Goal: Information Seeking & Learning: Understand process/instructions

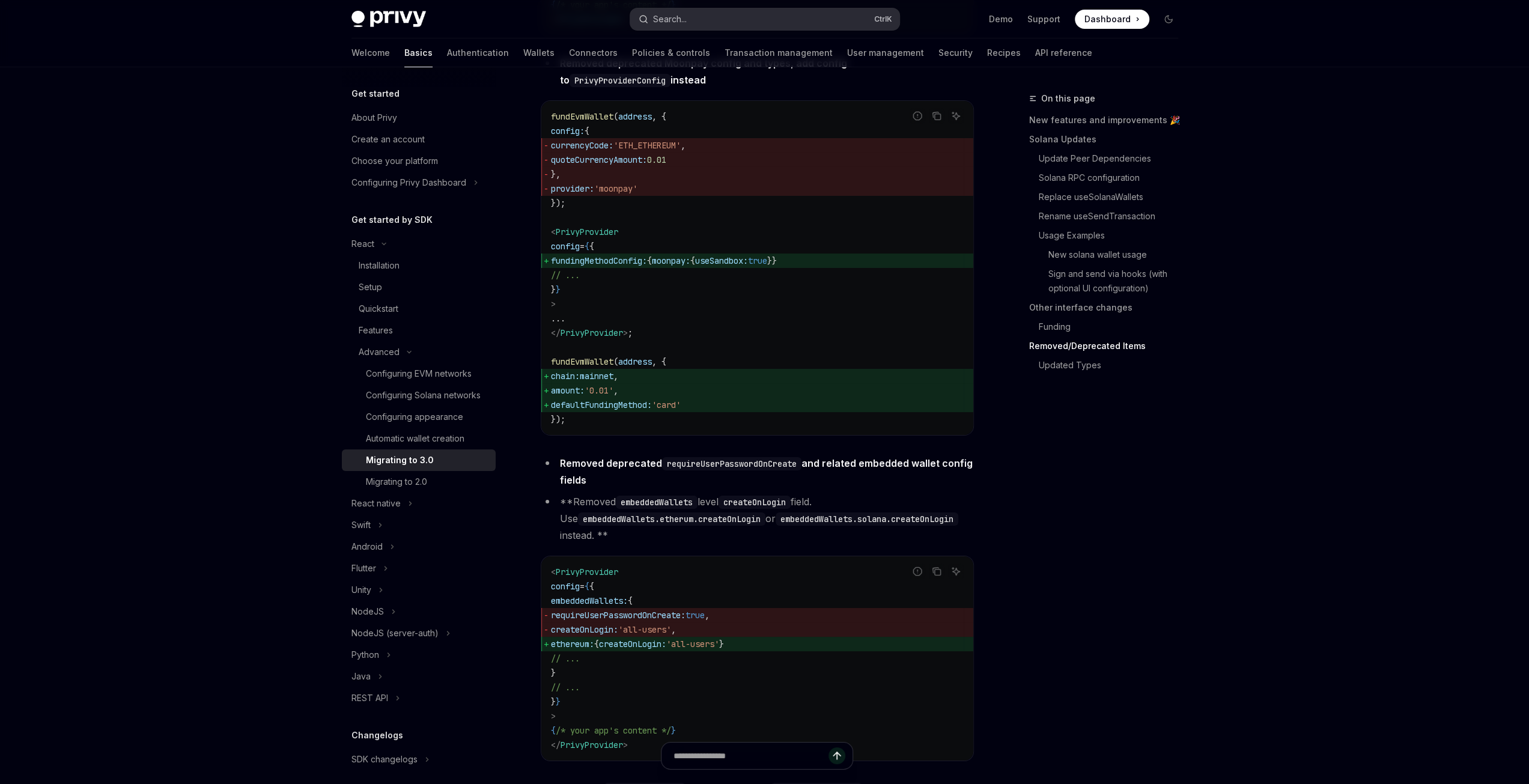
click at [705, 12] on button "Search... Ctrl K" at bounding box center [764, 19] width 269 height 22
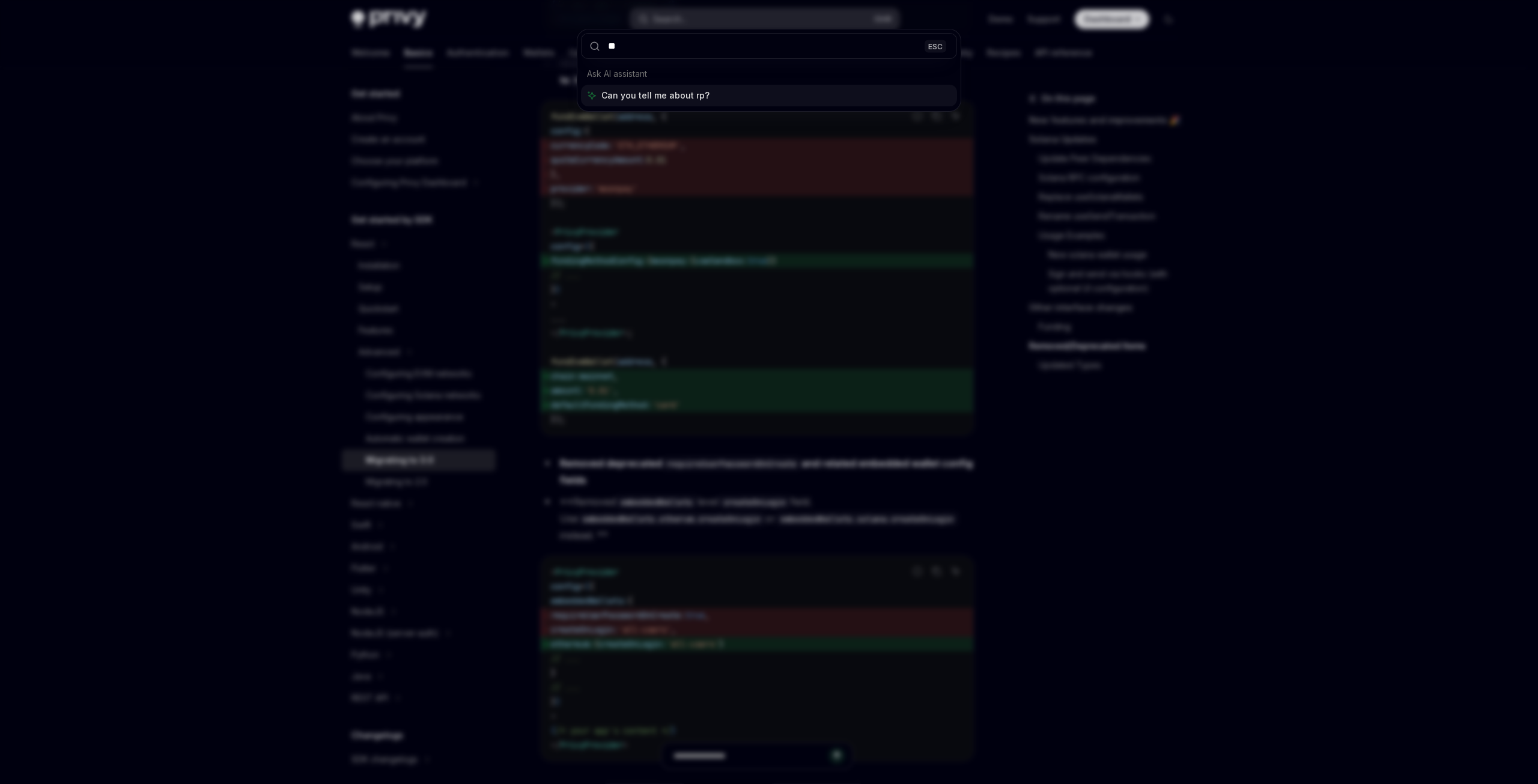
type input "***"
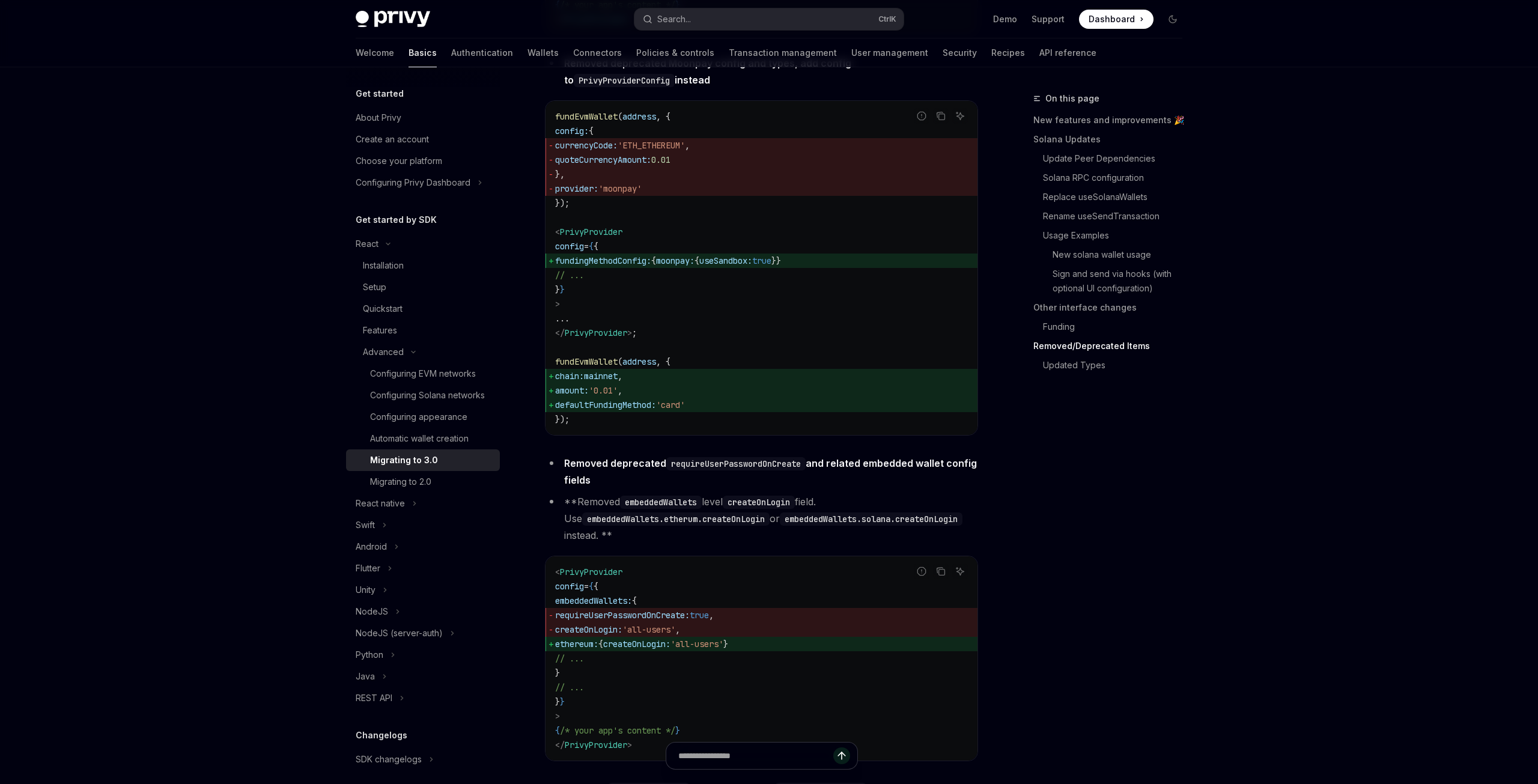
type textarea "*"
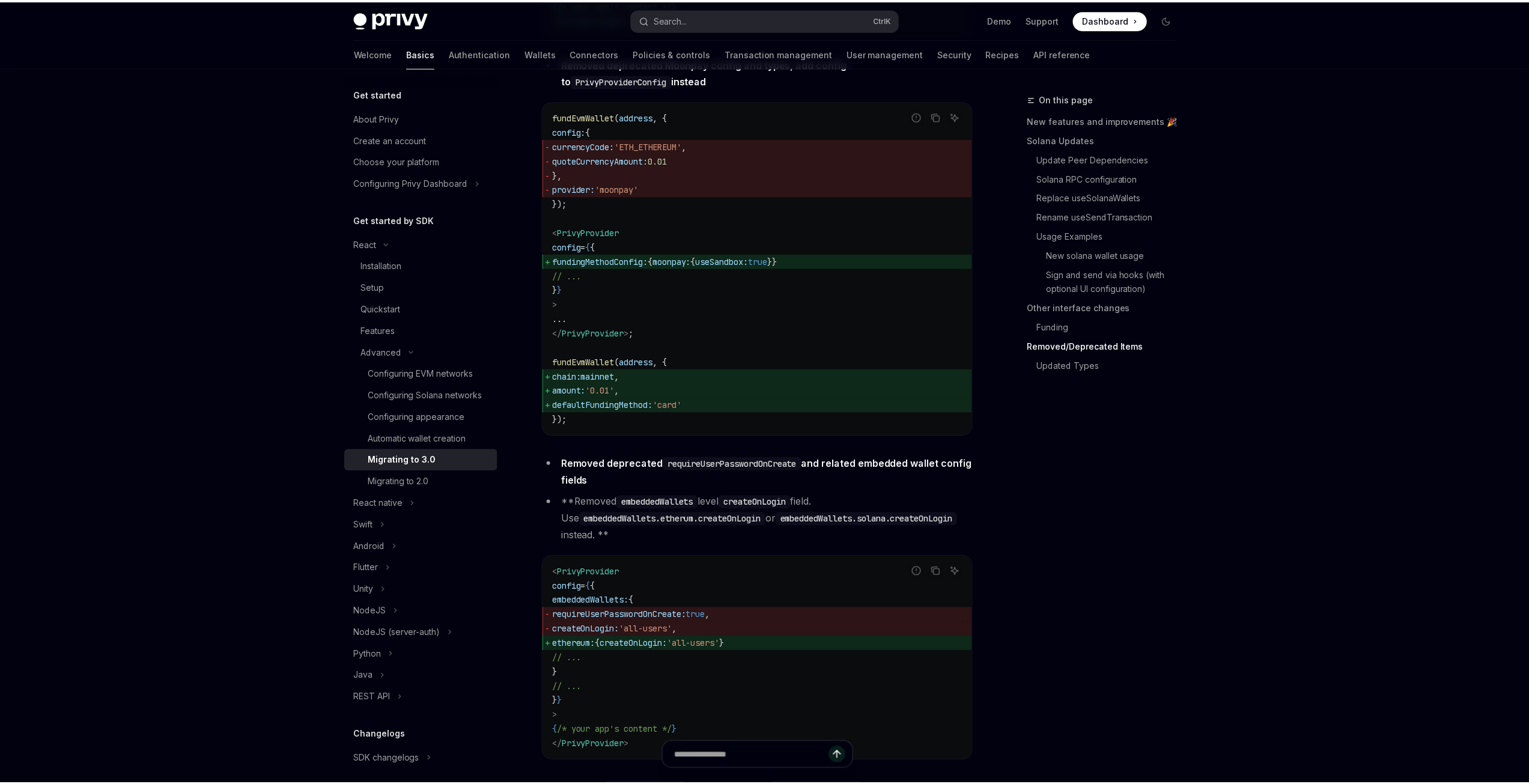
scroll to position [2200, 0]
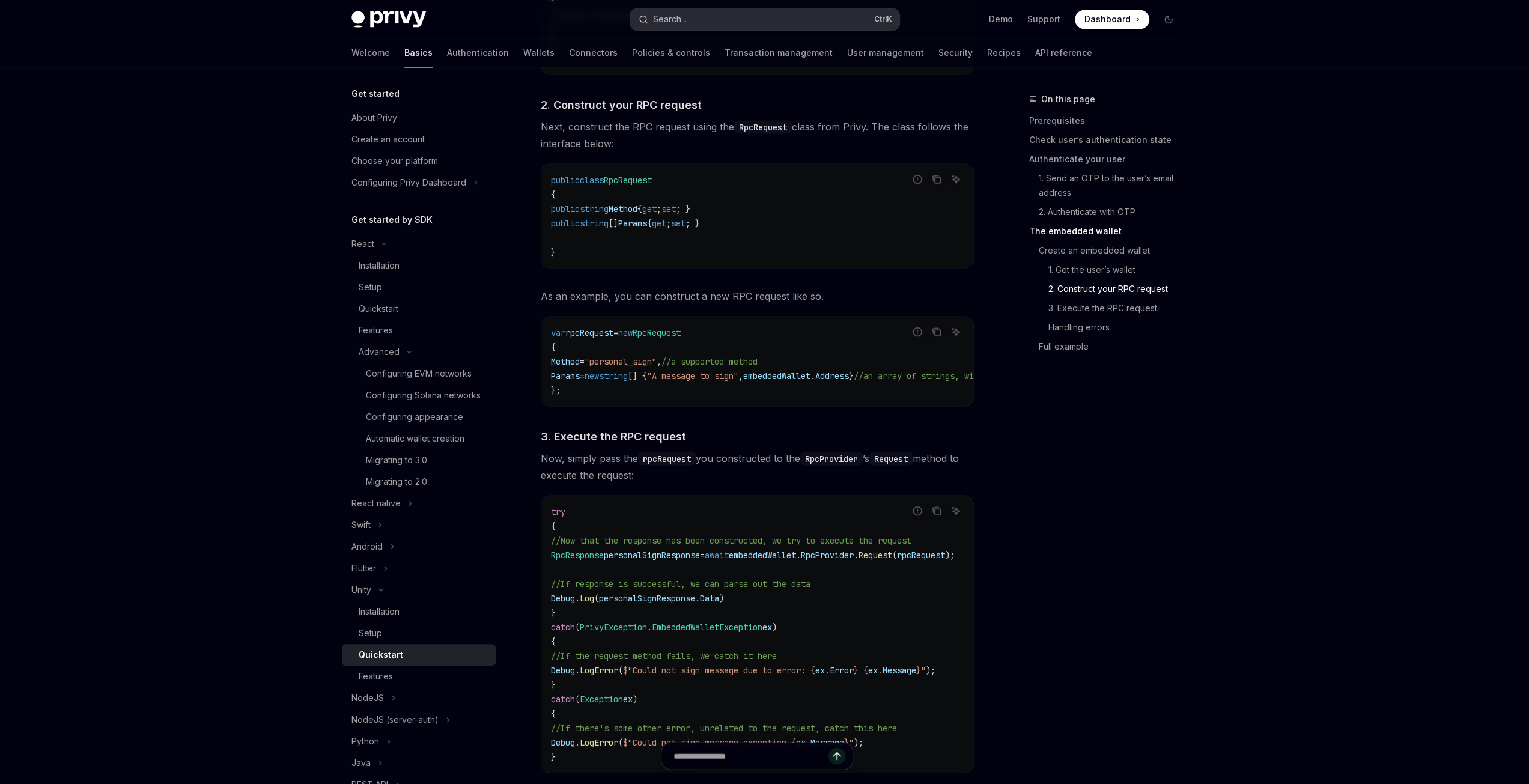
click at [746, 20] on button "Search... Ctrl K" at bounding box center [764, 19] width 269 height 22
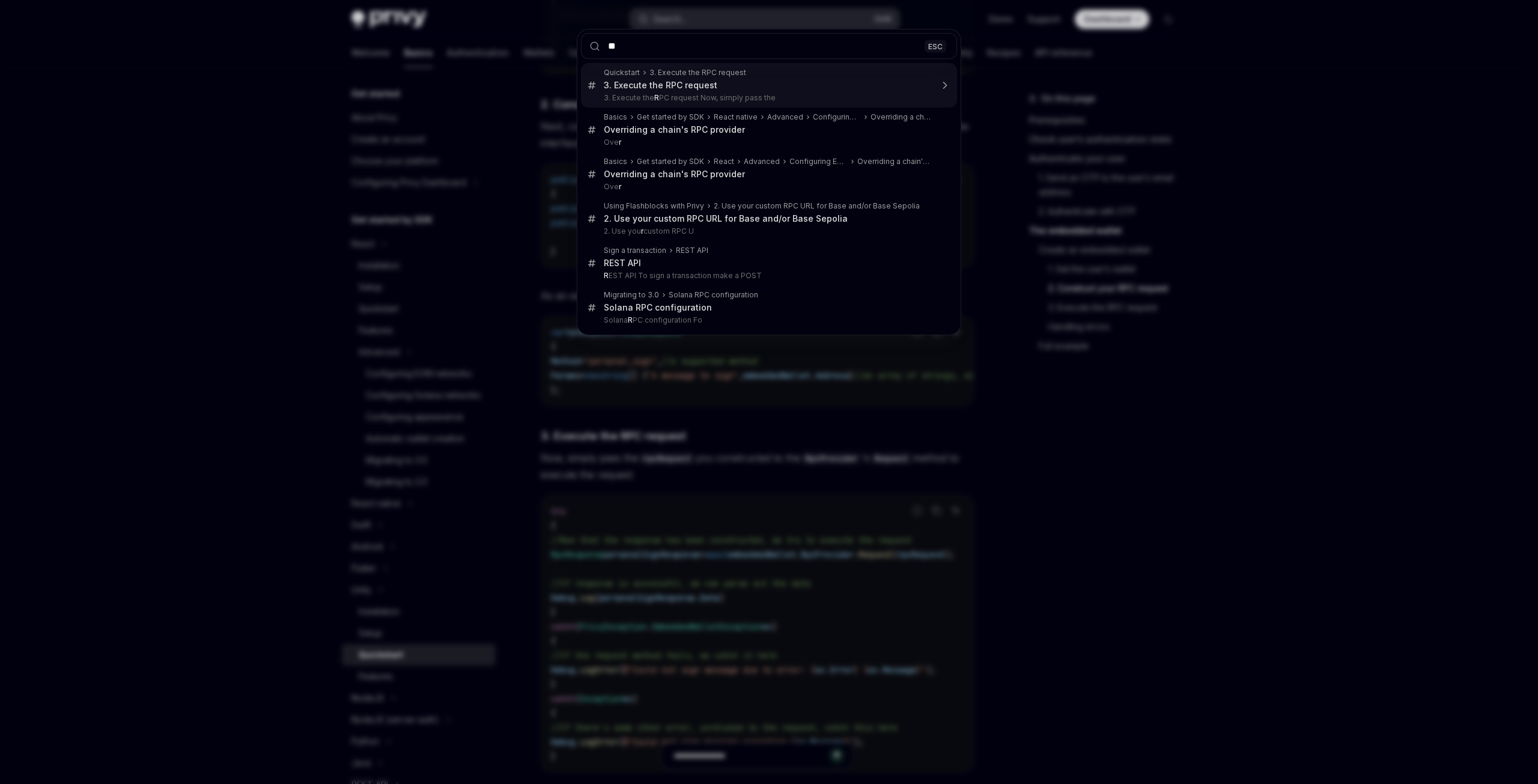
type input "***"
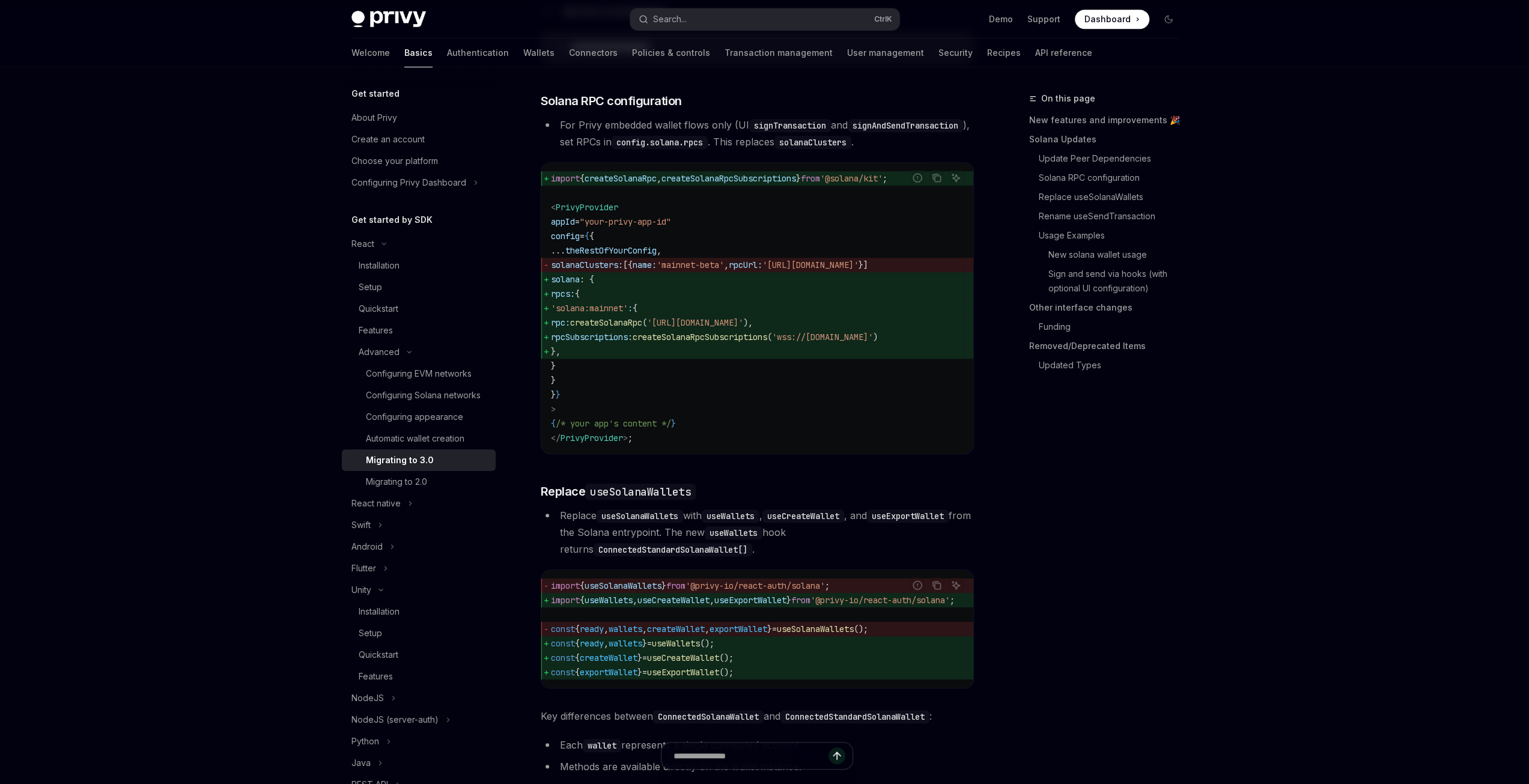
type textarea "*"
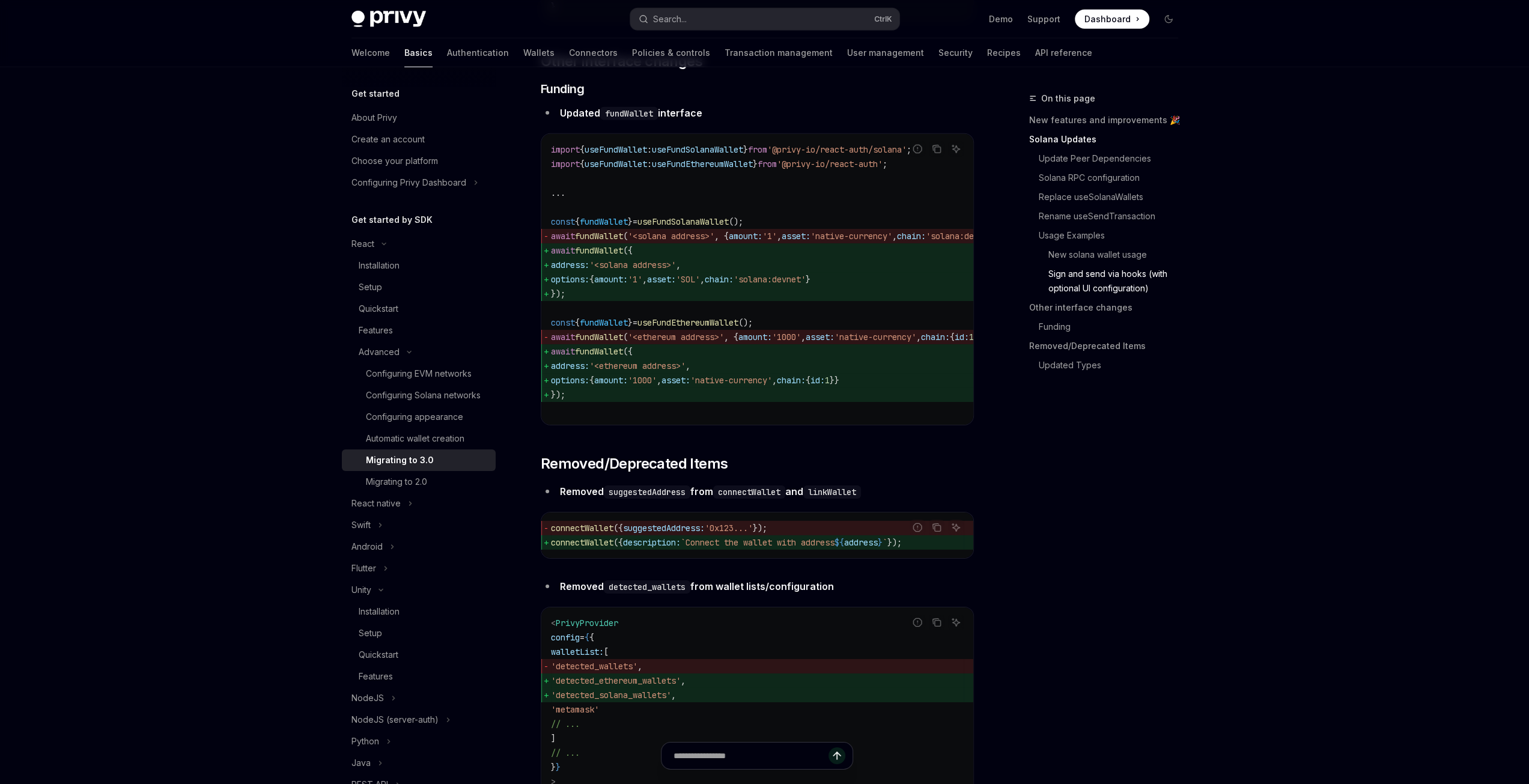
scroll to position [3732, 0]
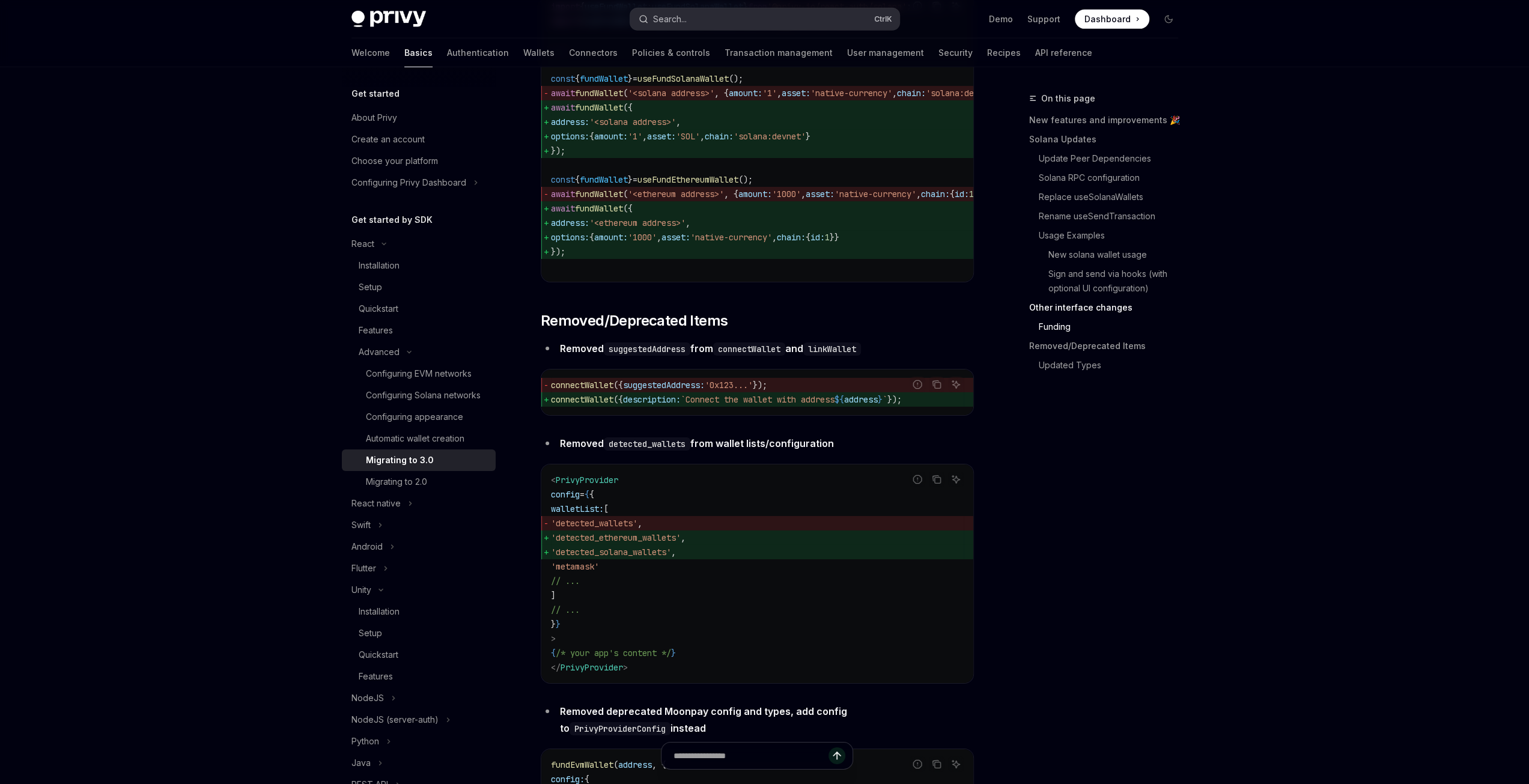
click at [674, 18] on div "Search..." at bounding box center [670, 18] width 34 height 14
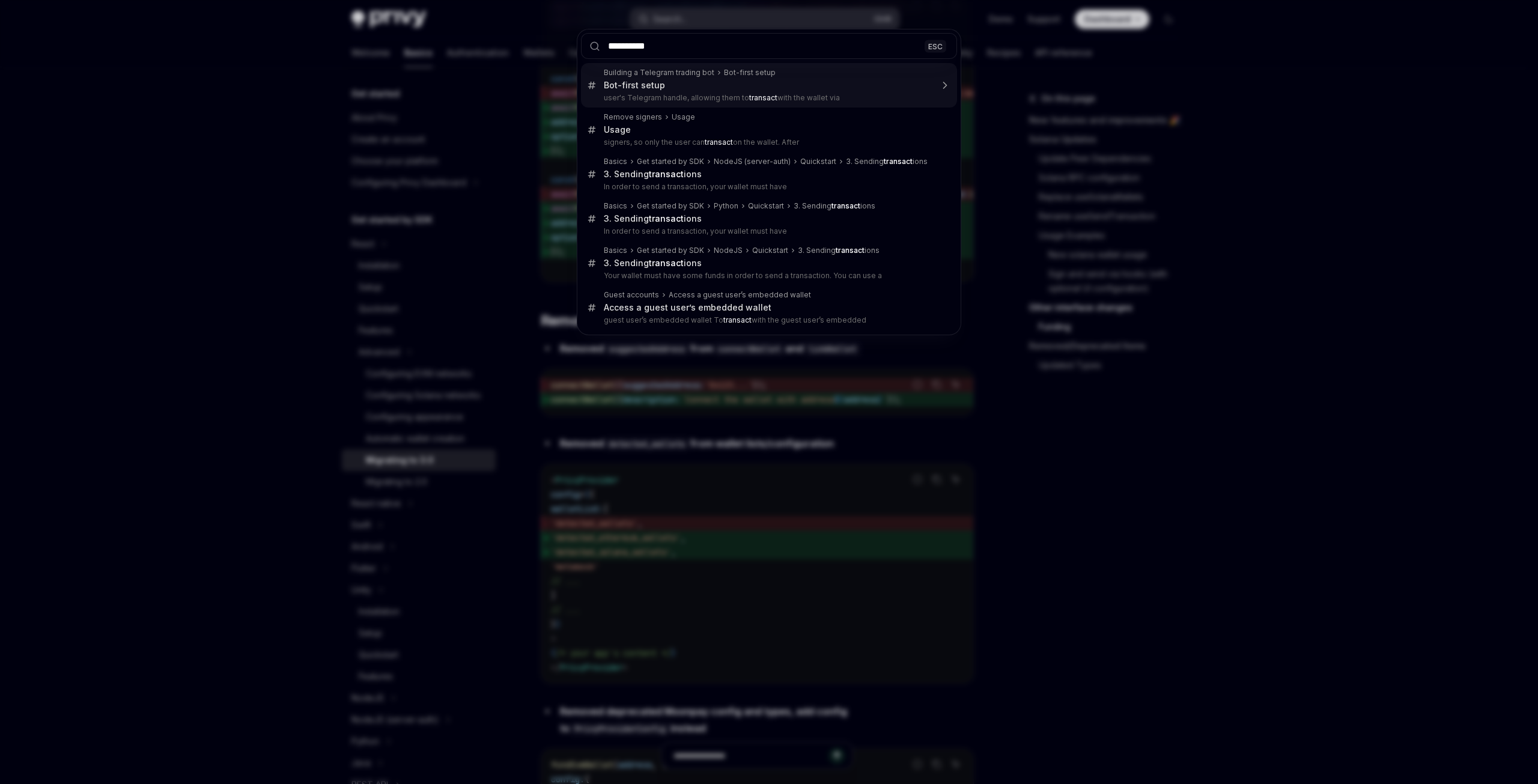
type input "**********"
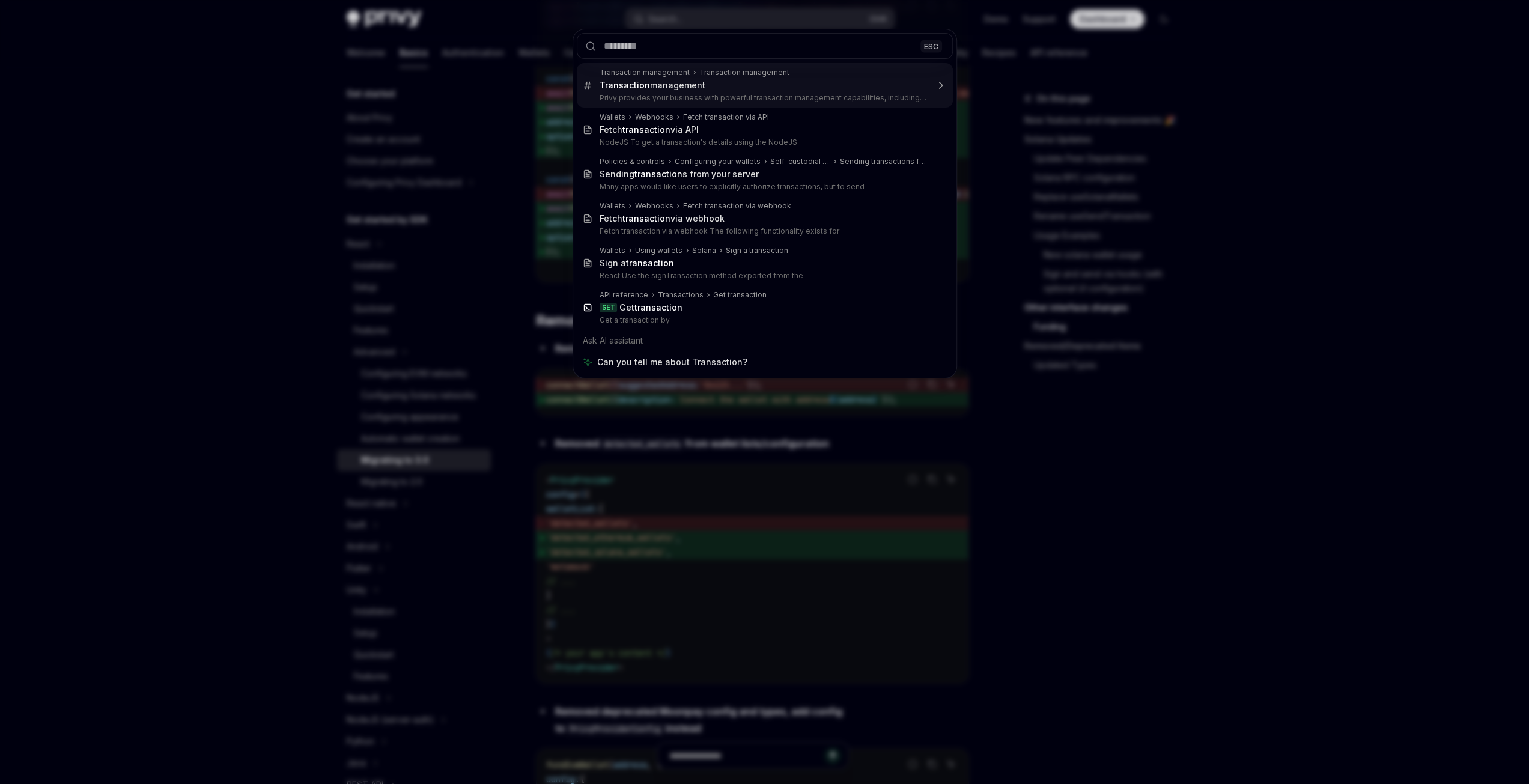
type textarea "*"
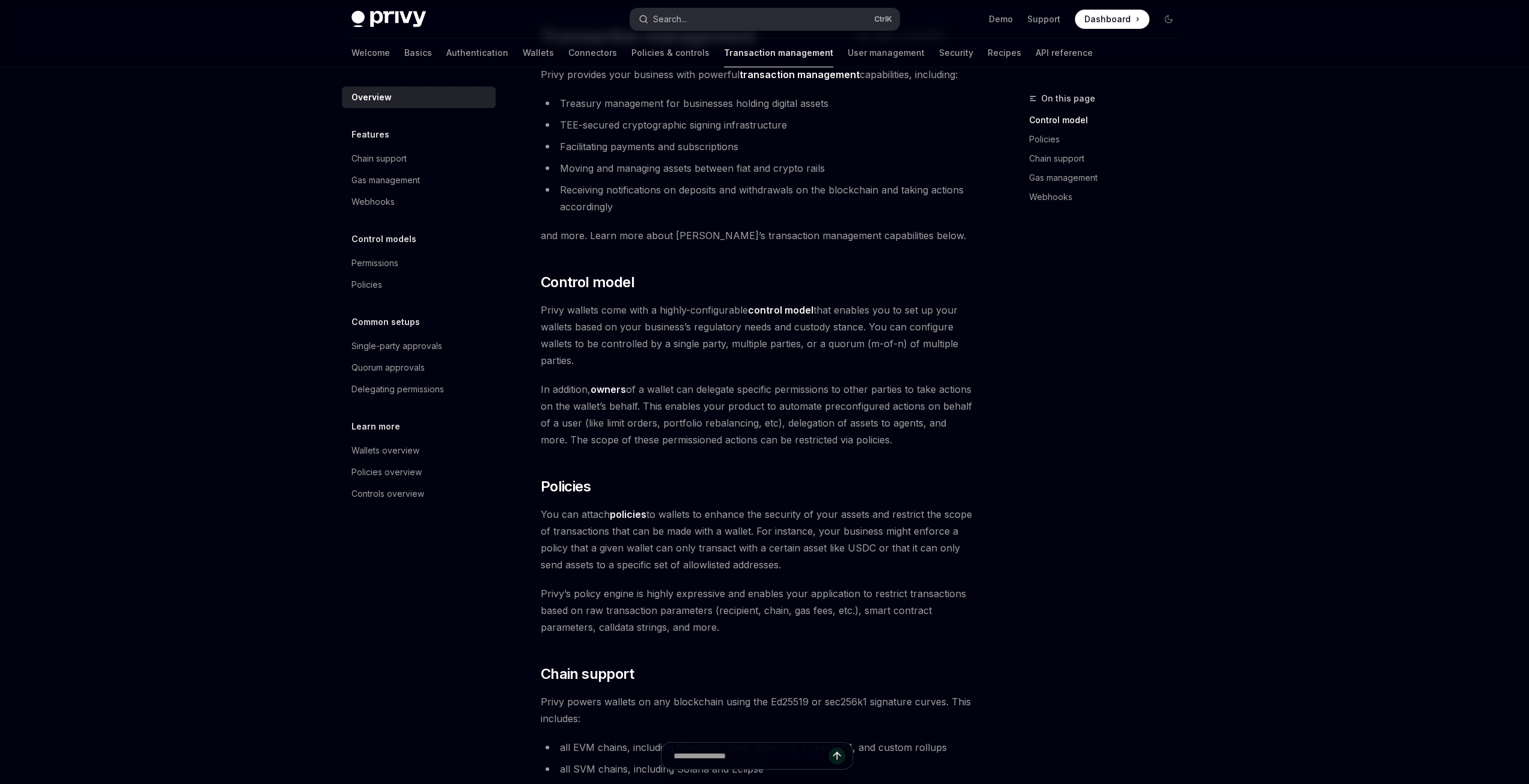
click at [681, 20] on div "Search..." at bounding box center [670, 18] width 34 height 14
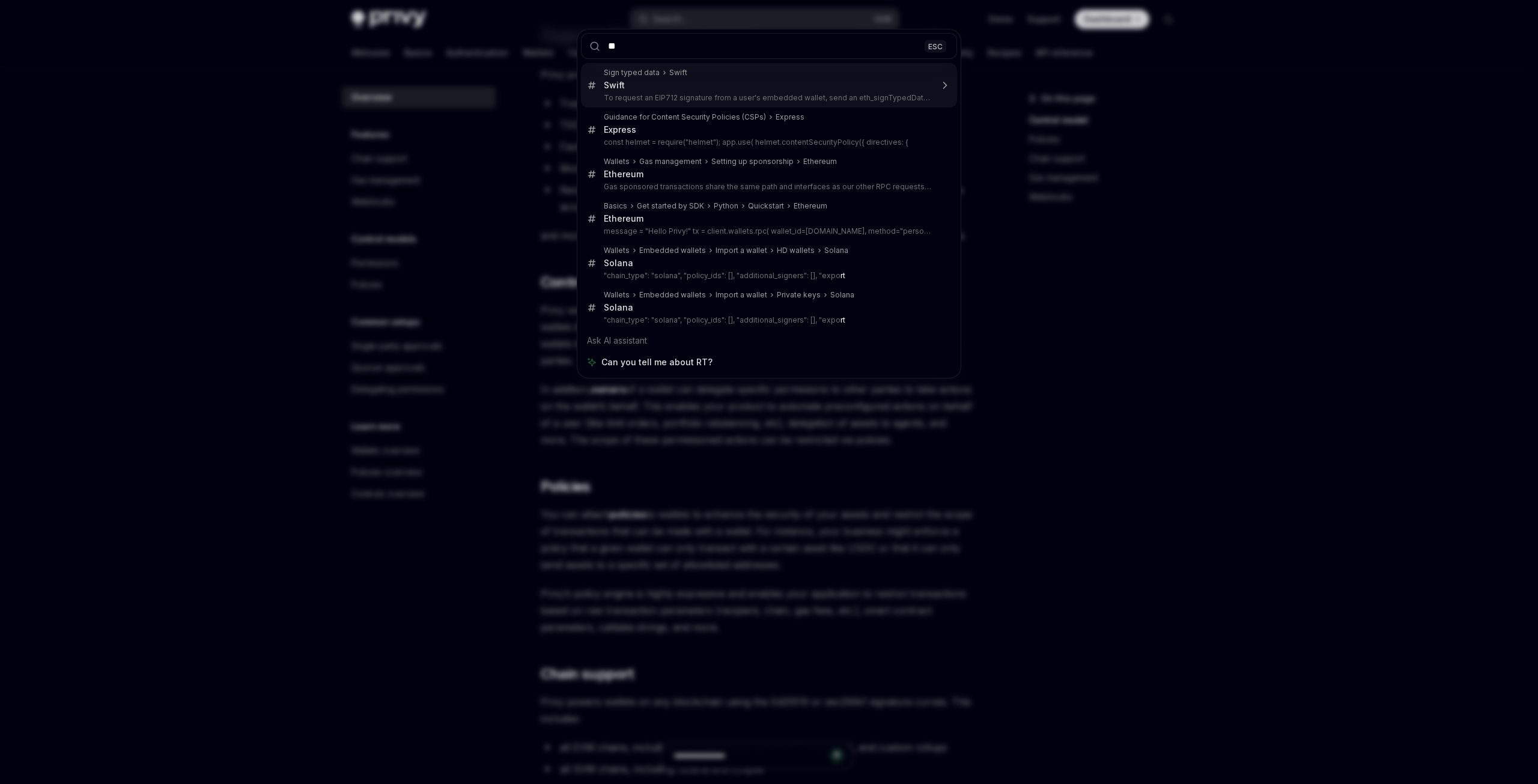
type input "*"
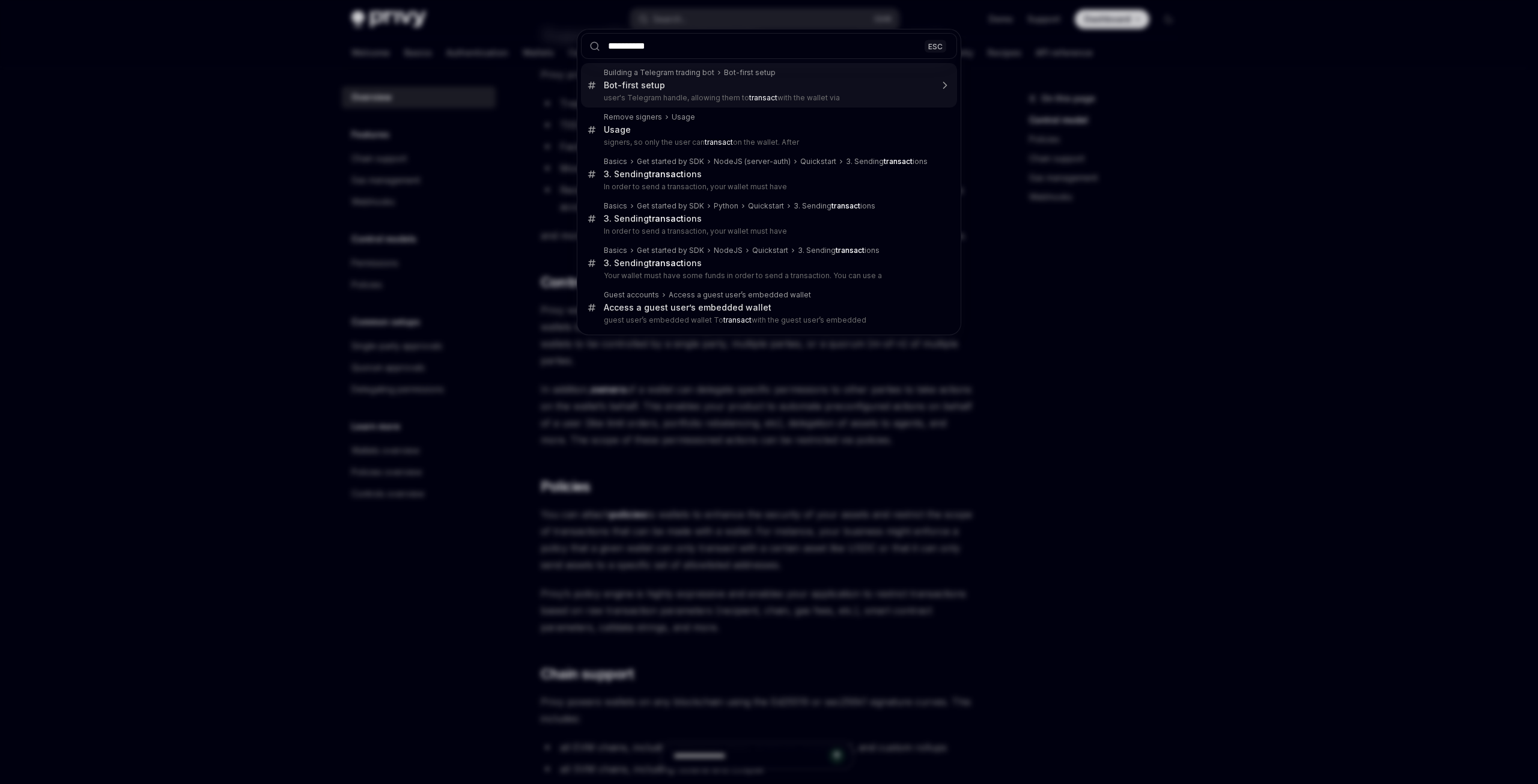
type input "**********"
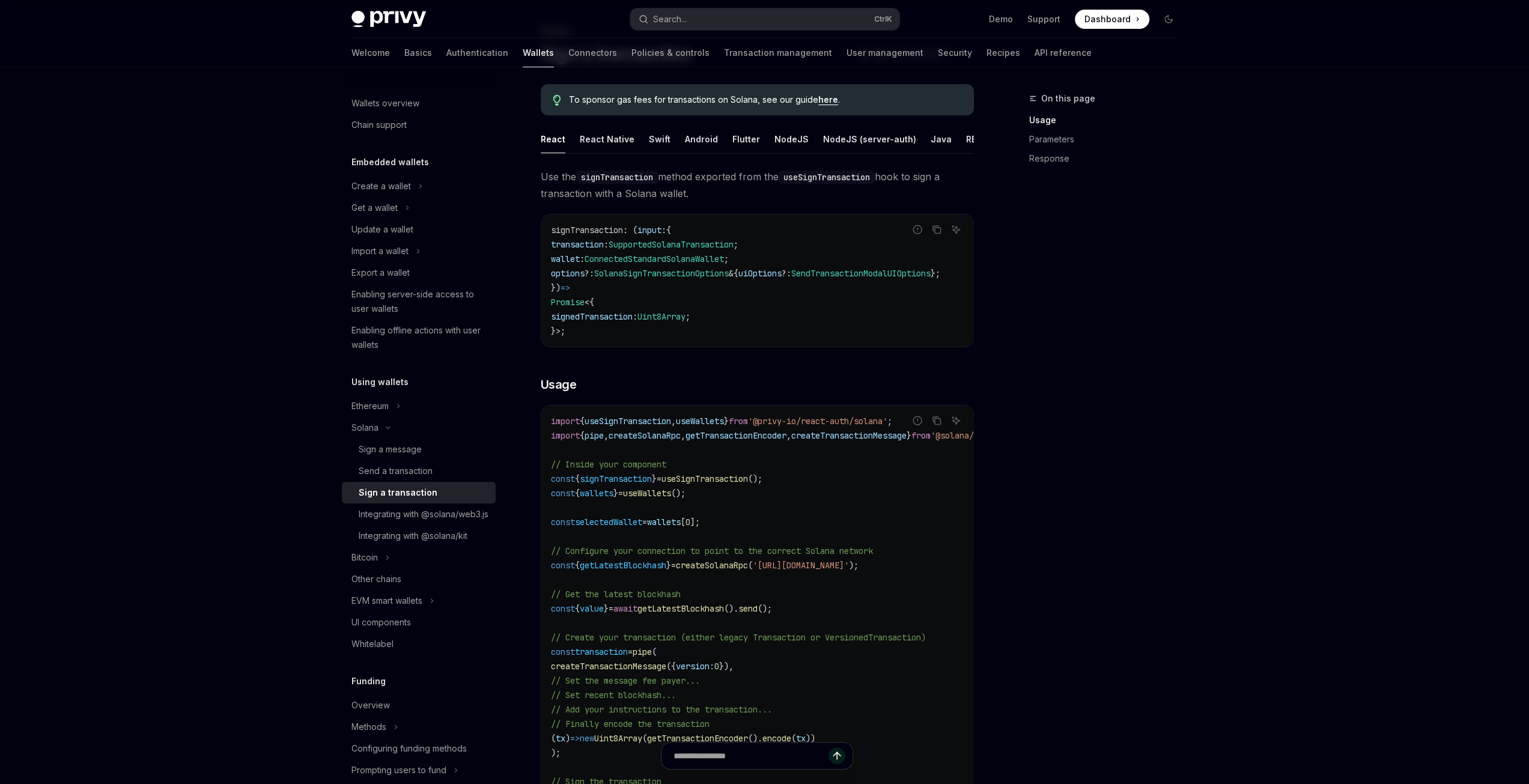
scroll to position [247, 0]
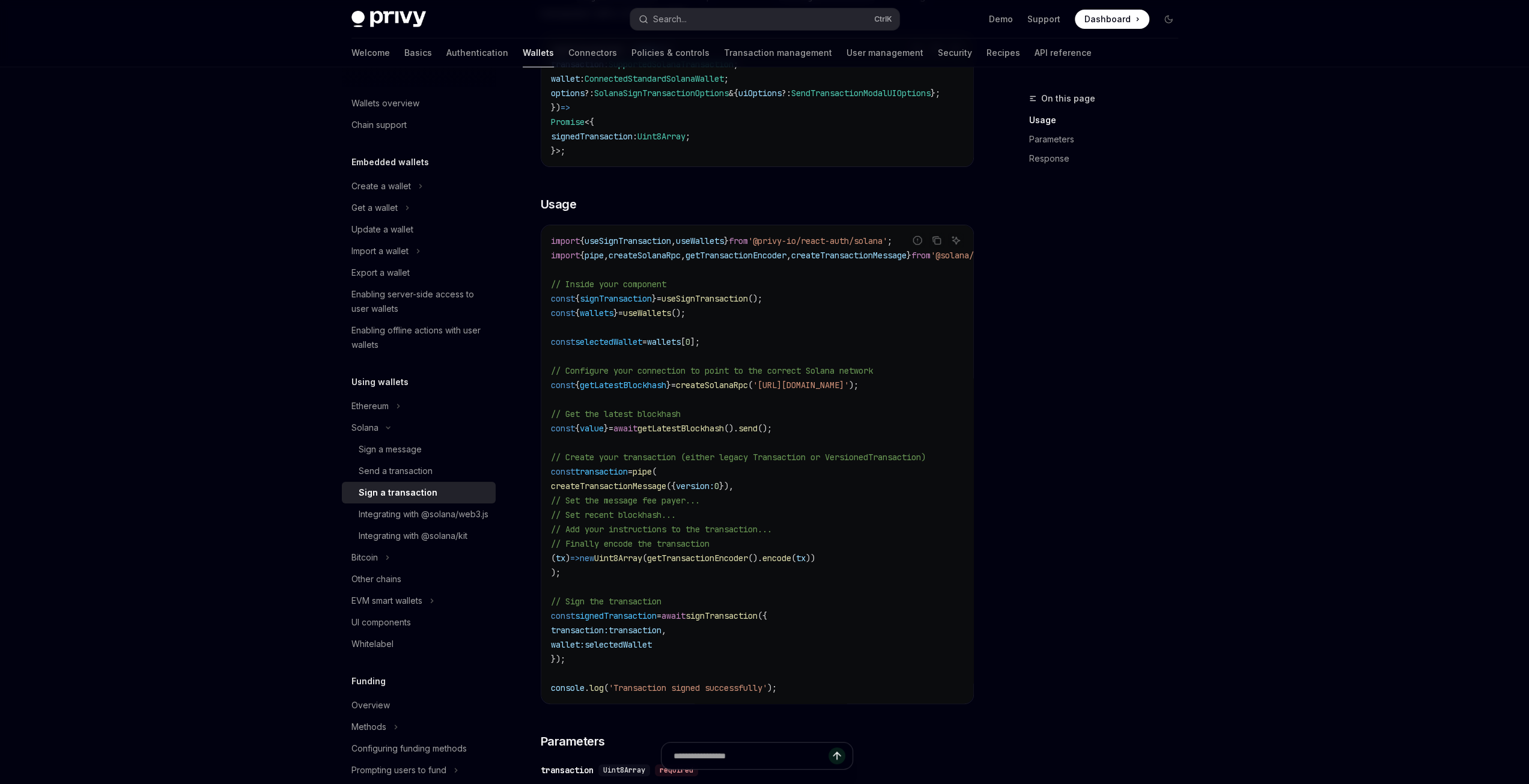
drag, startPoint x: 1156, startPoint y: 380, endPoint x: 1150, endPoint y: 389, distance: 10.8
click at [1156, 380] on div "On this page Usage Parameters Response" at bounding box center [1097, 437] width 183 height 693
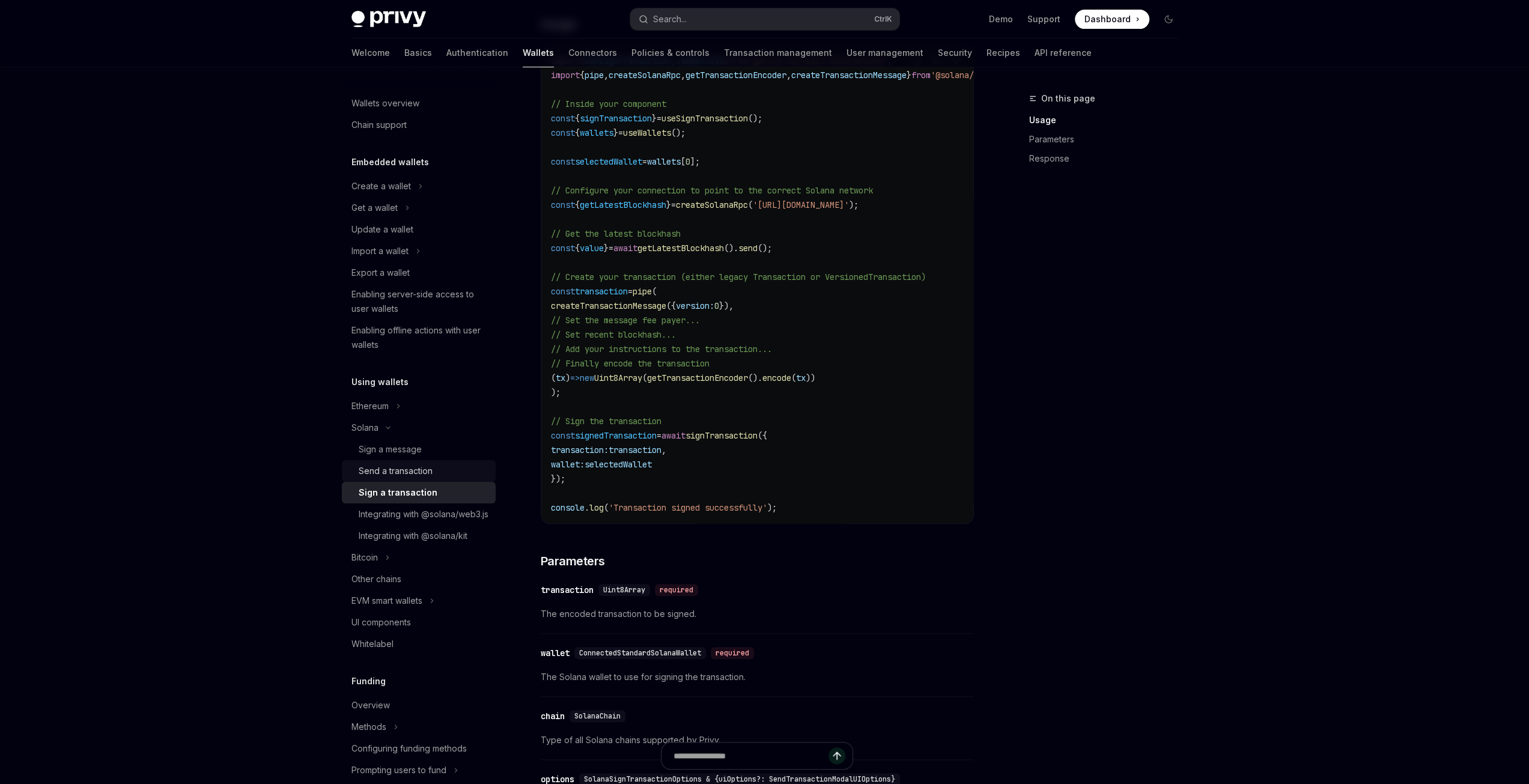
click at [435, 477] on div "Send a transaction" at bounding box center [423, 471] width 130 height 14
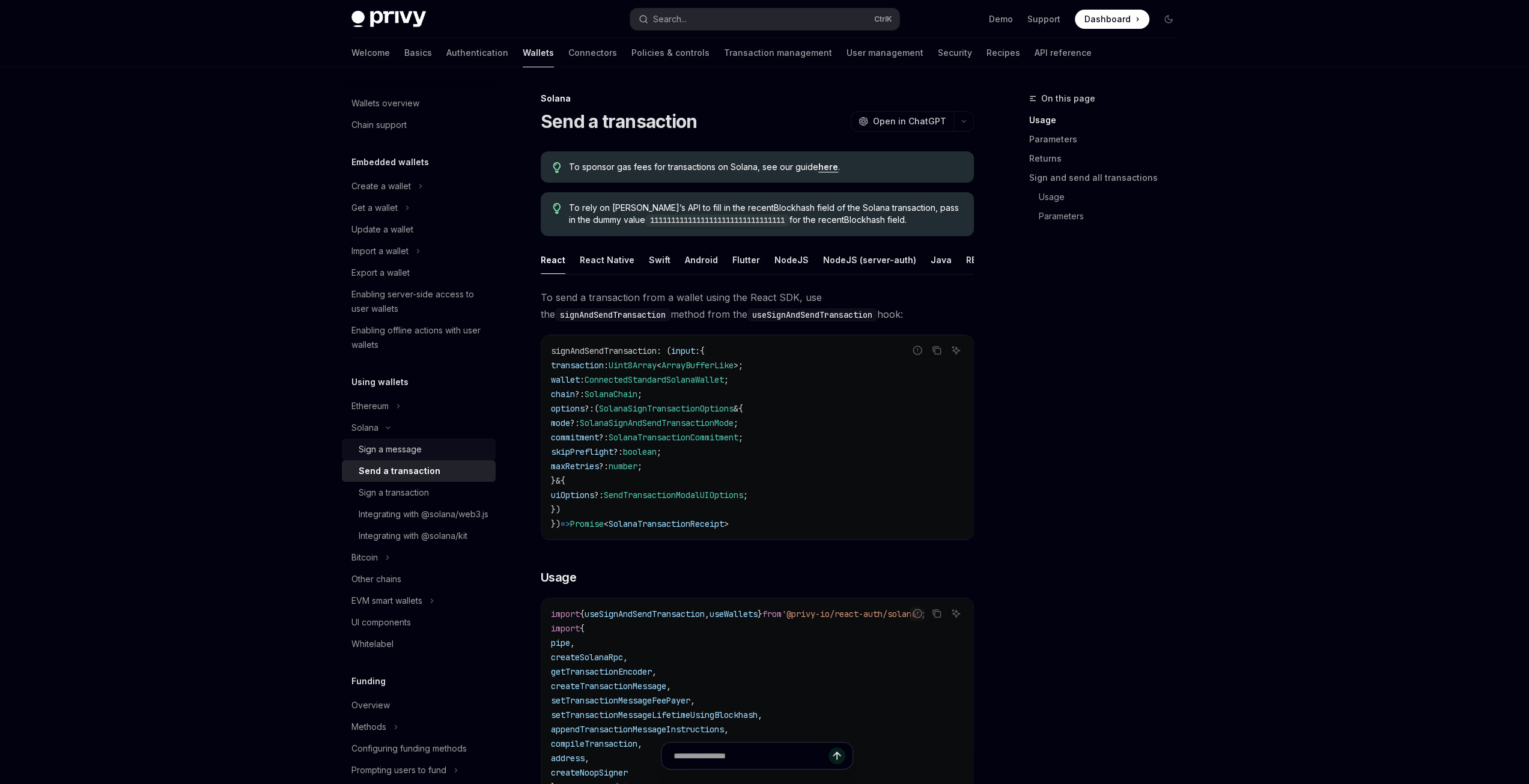
click at [420, 456] on link "Sign a message" at bounding box center [419, 450] width 154 height 22
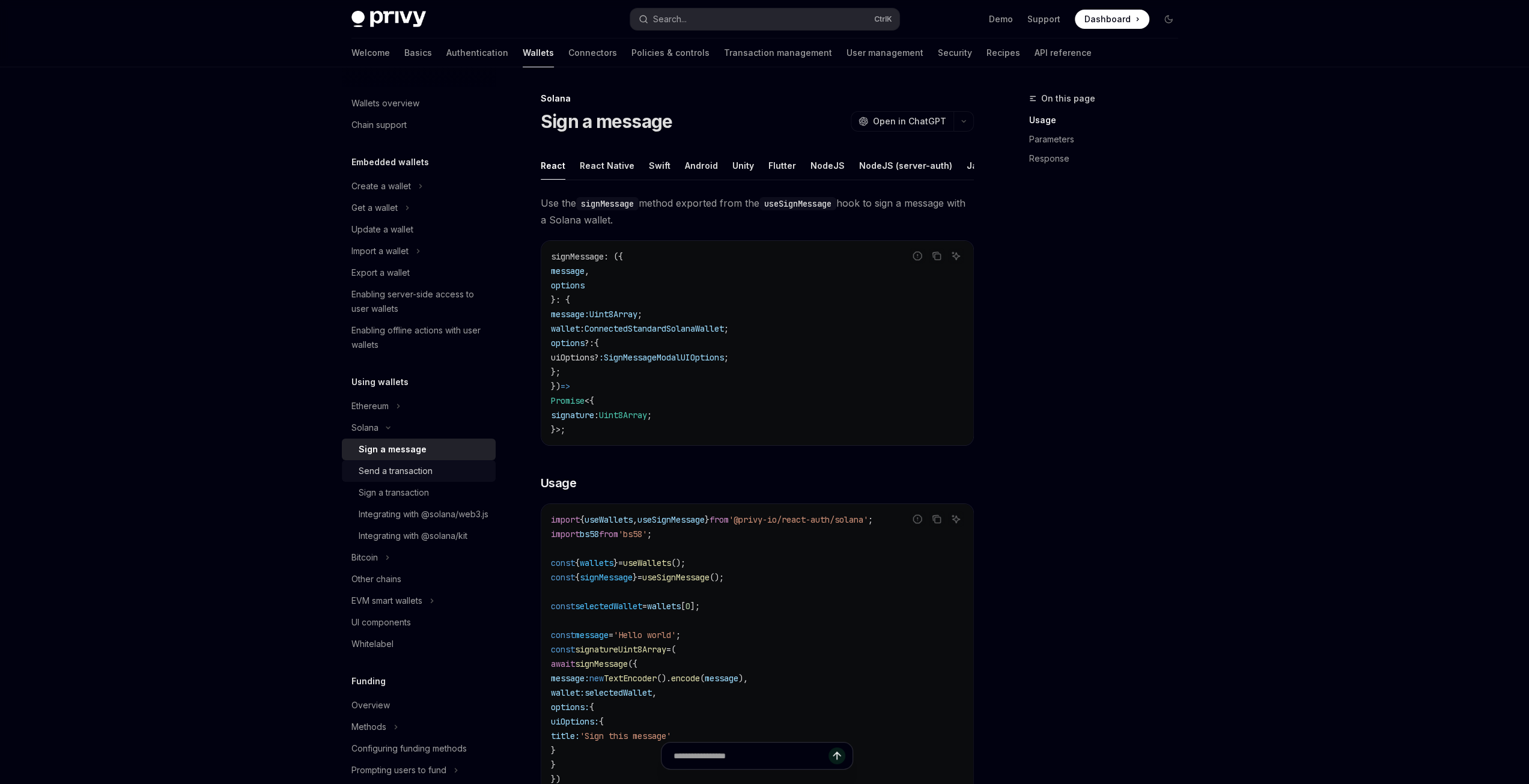
click at [426, 476] on div "Send a transaction" at bounding box center [395, 471] width 74 height 14
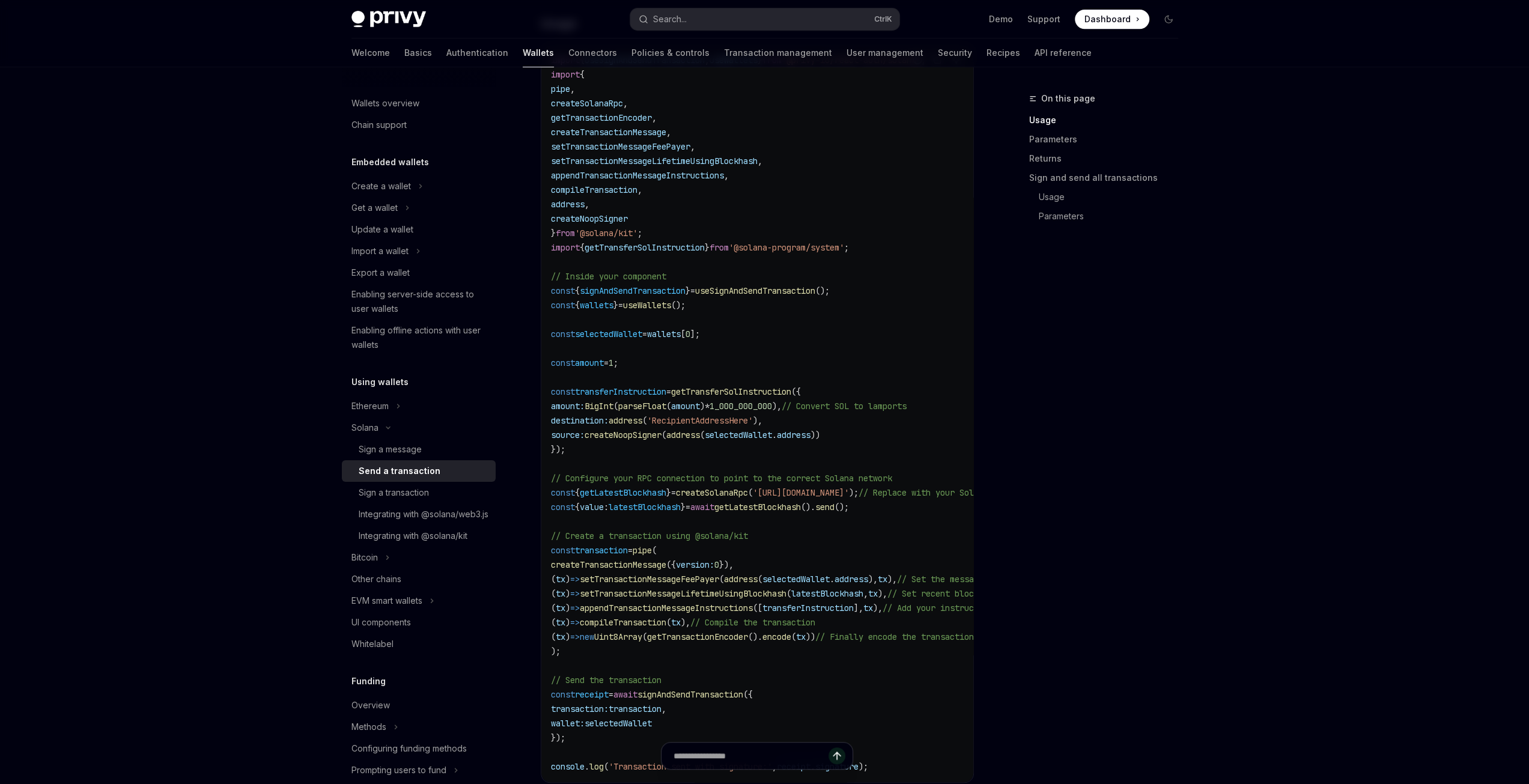
scroll to position [721, 0]
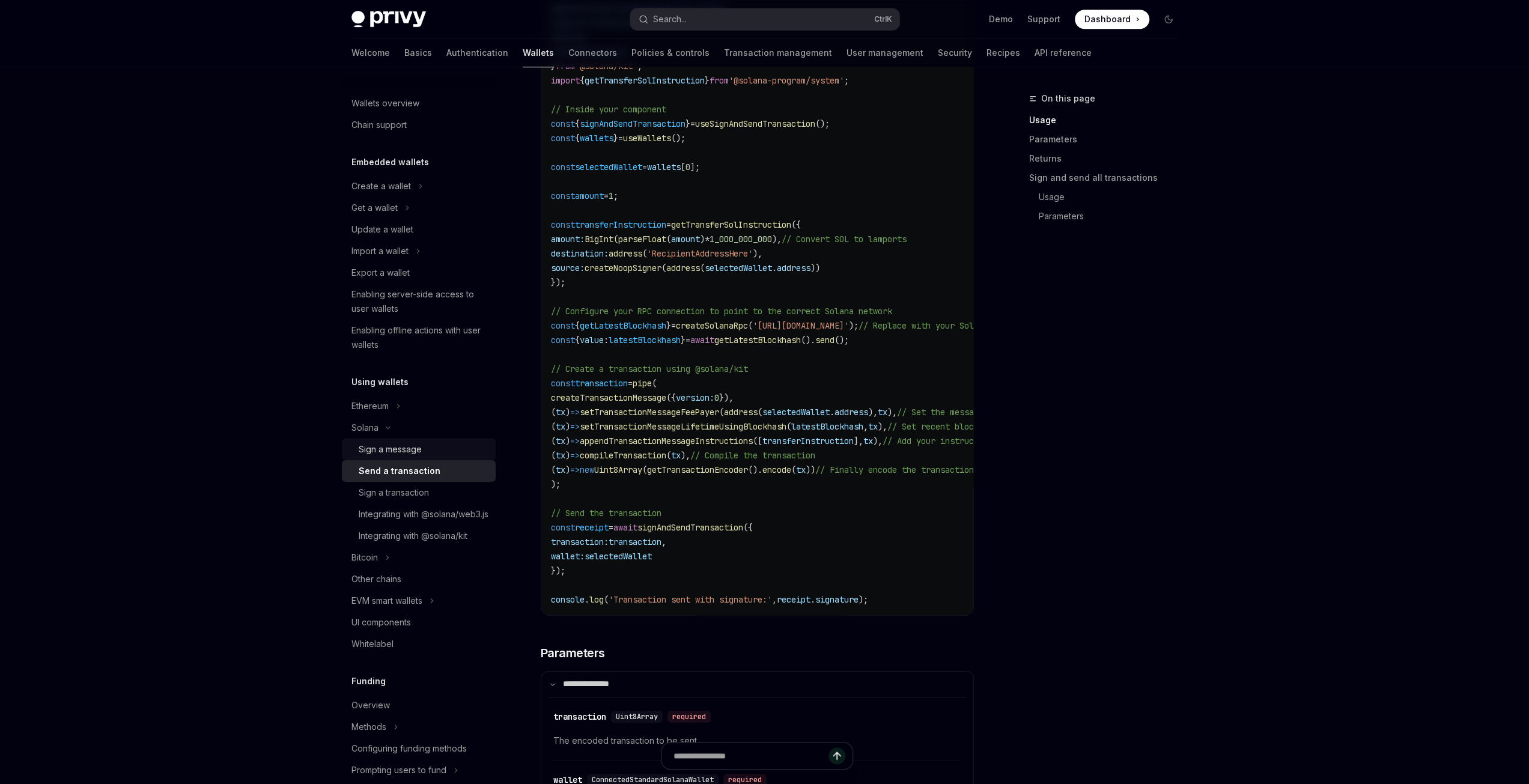
click at [415, 451] on div "Sign a message" at bounding box center [390, 449] width 63 height 14
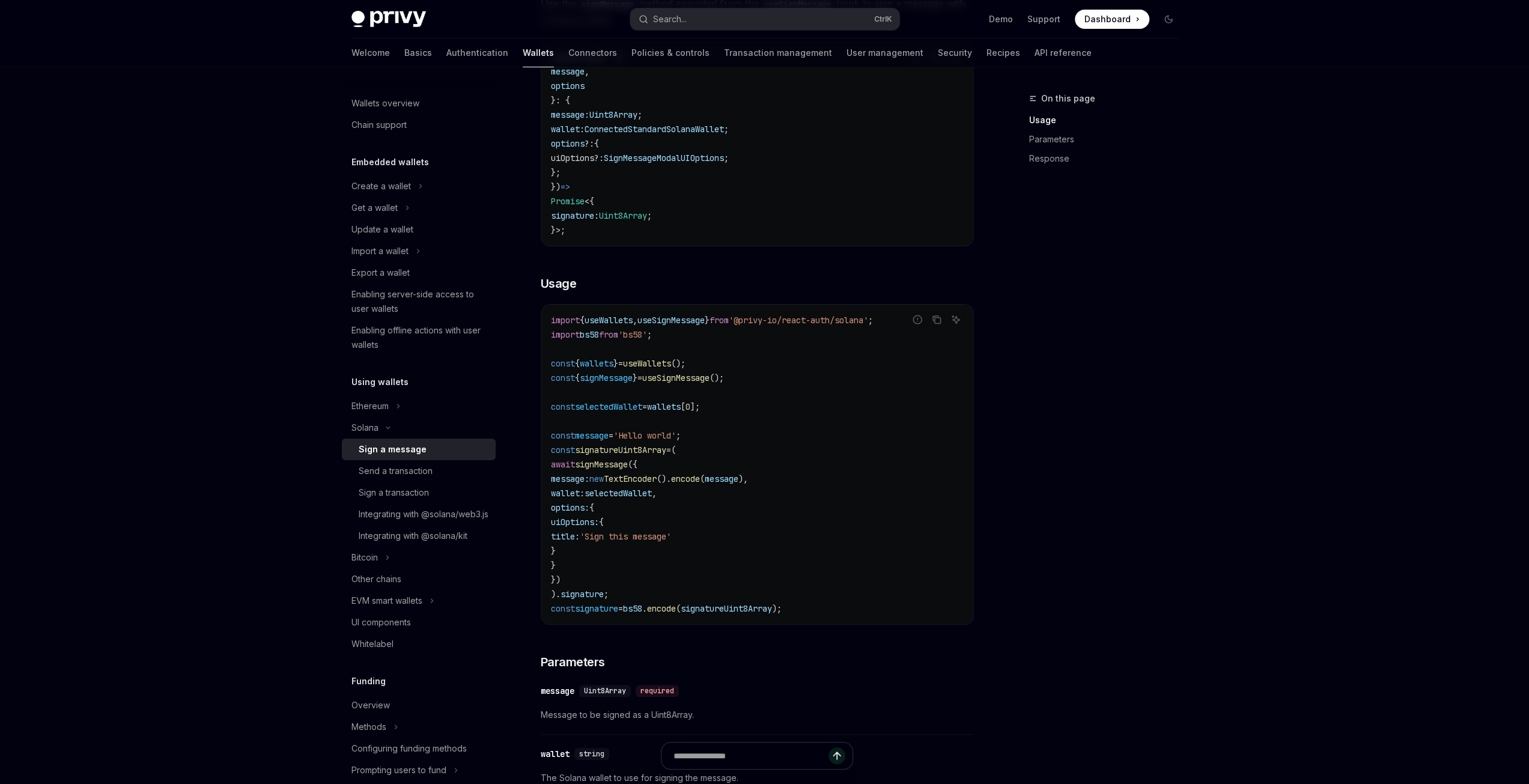
scroll to position [180, 0]
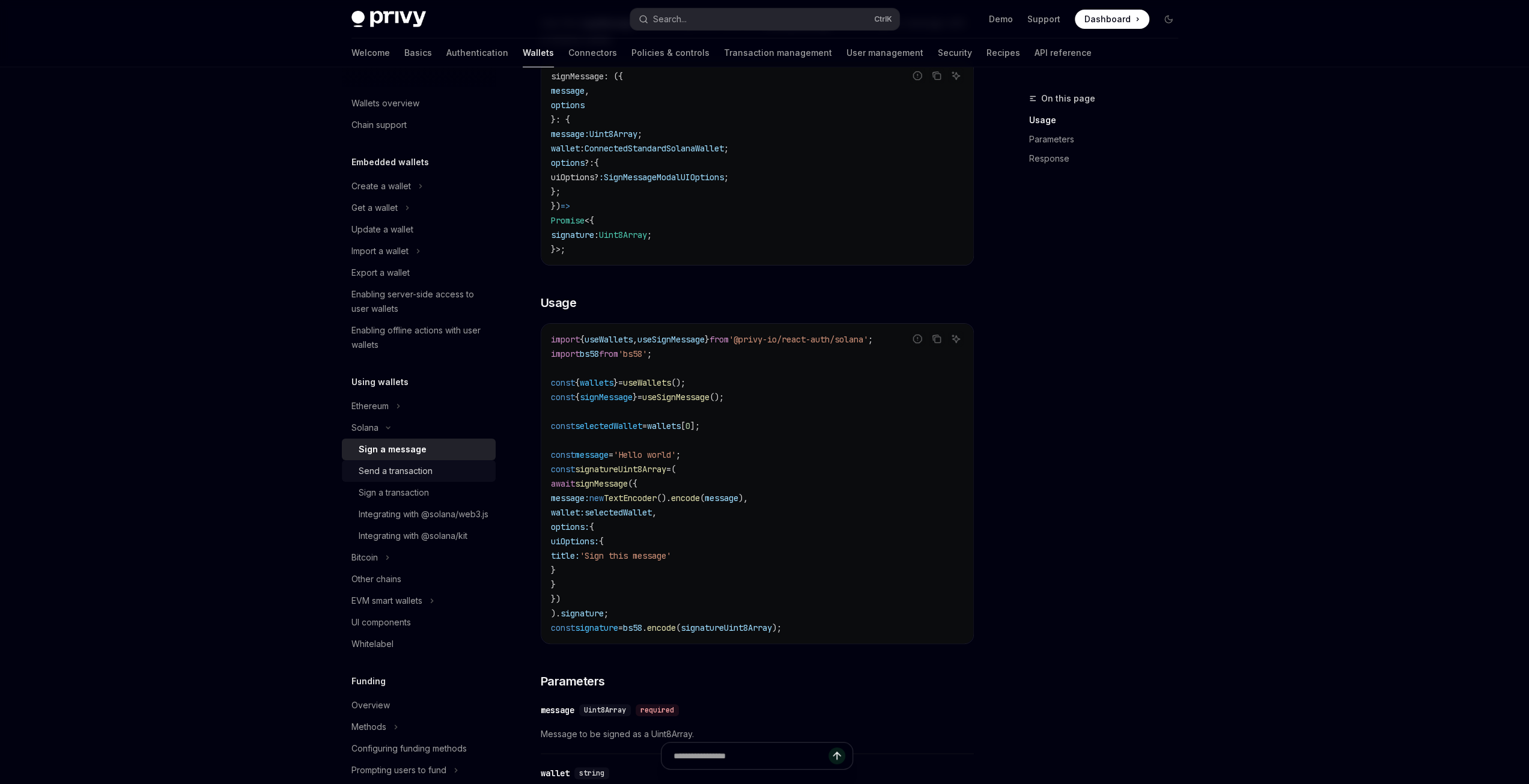
click at [428, 474] on div "Send a transaction" at bounding box center [395, 471] width 74 height 14
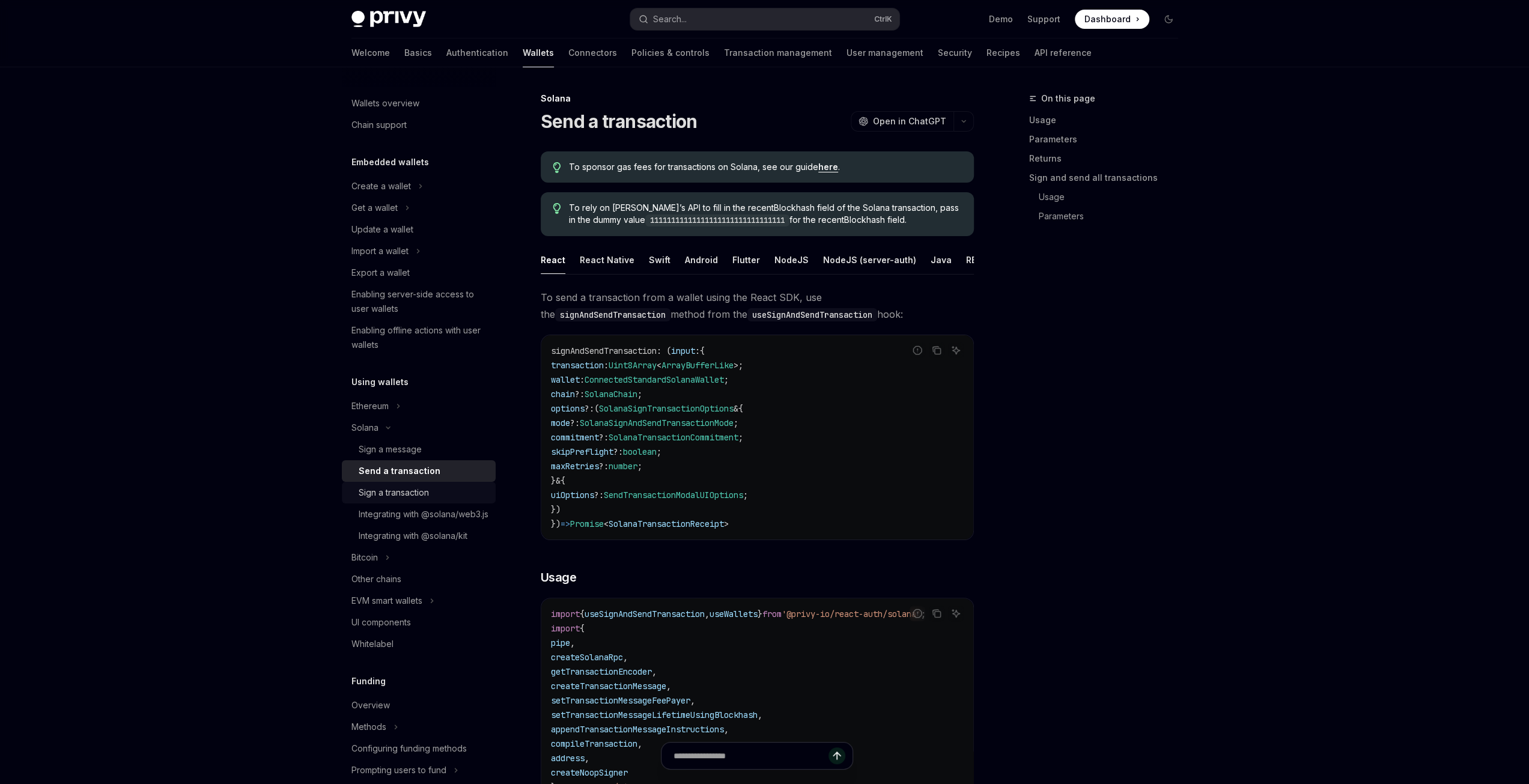
type textarea "*"
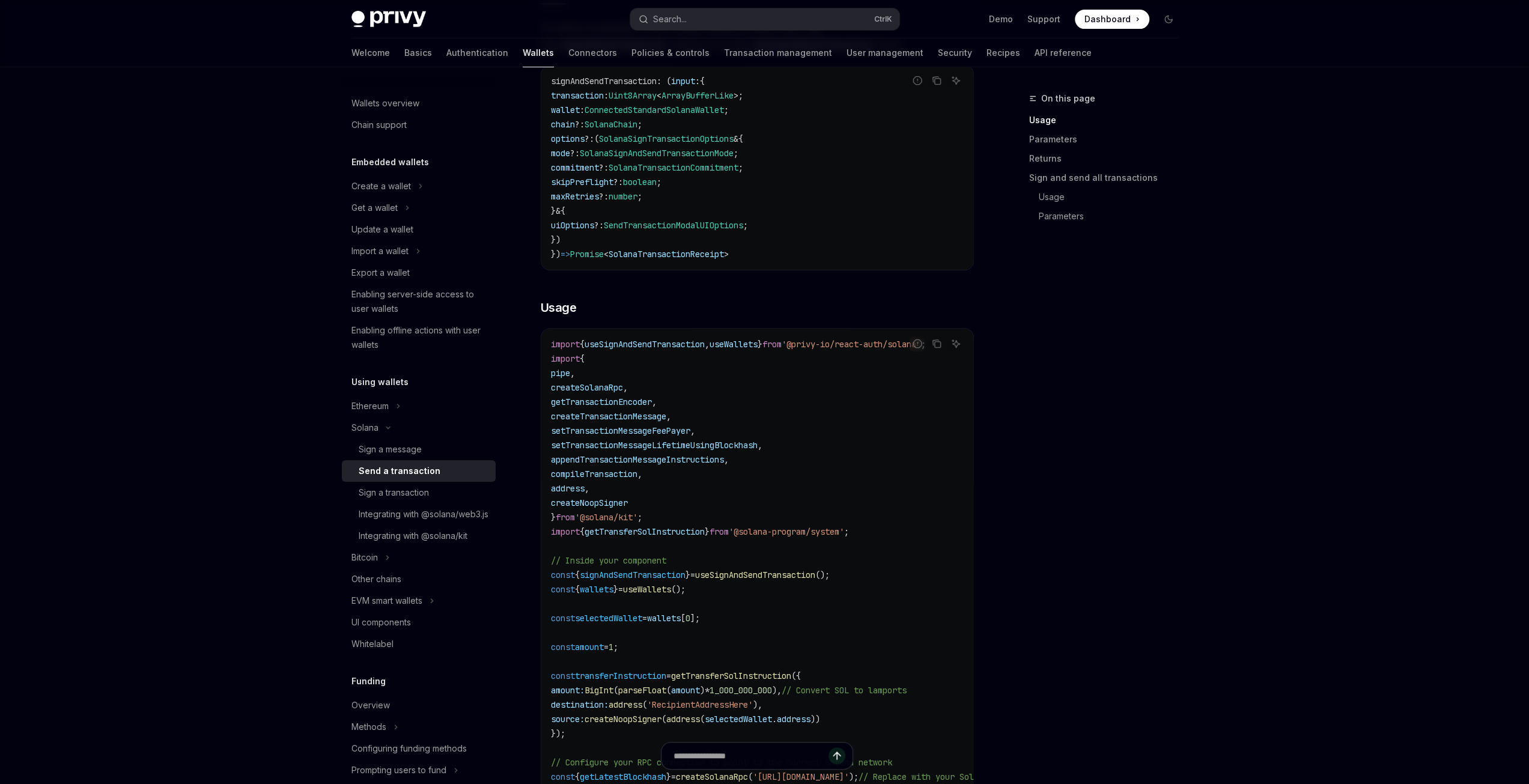
scroll to position [360, 0]
